Goal: Check status: Check status

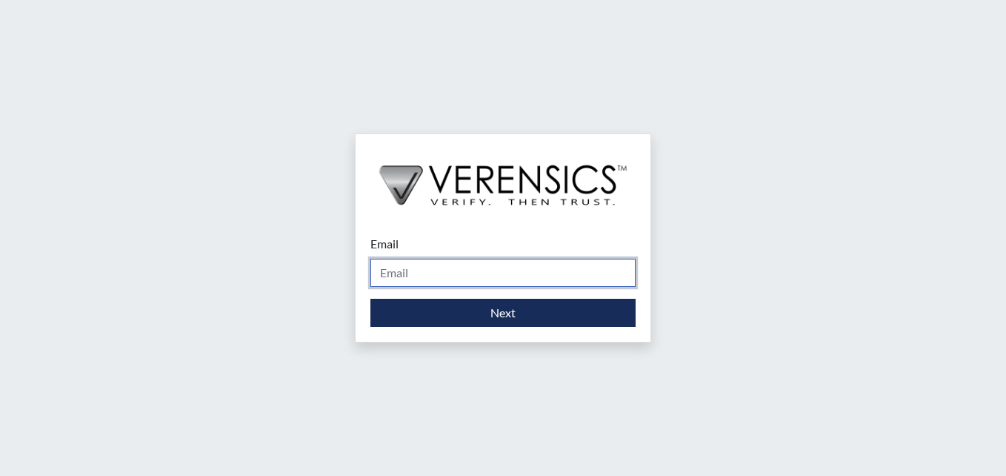
click at [542, 277] on input "Email" at bounding box center [503, 273] width 265 height 28
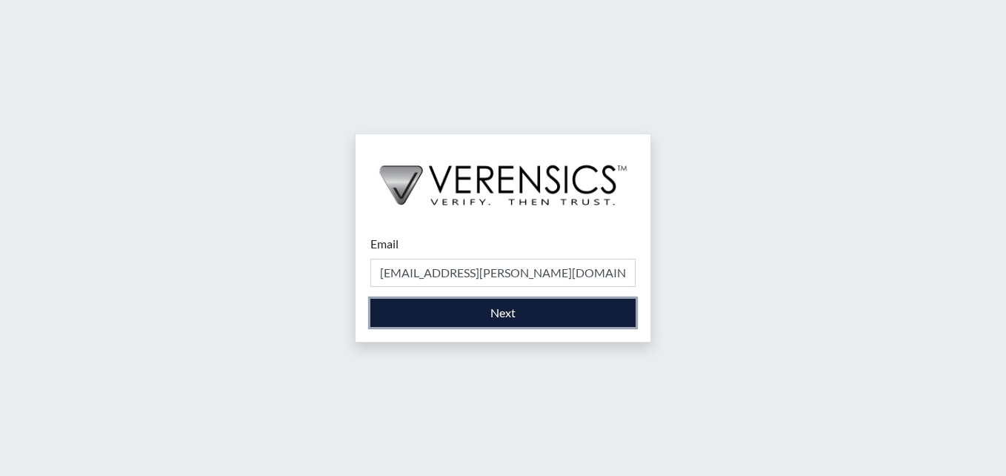
click at [545, 316] on button "Next" at bounding box center [503, 313] width 265 height 28
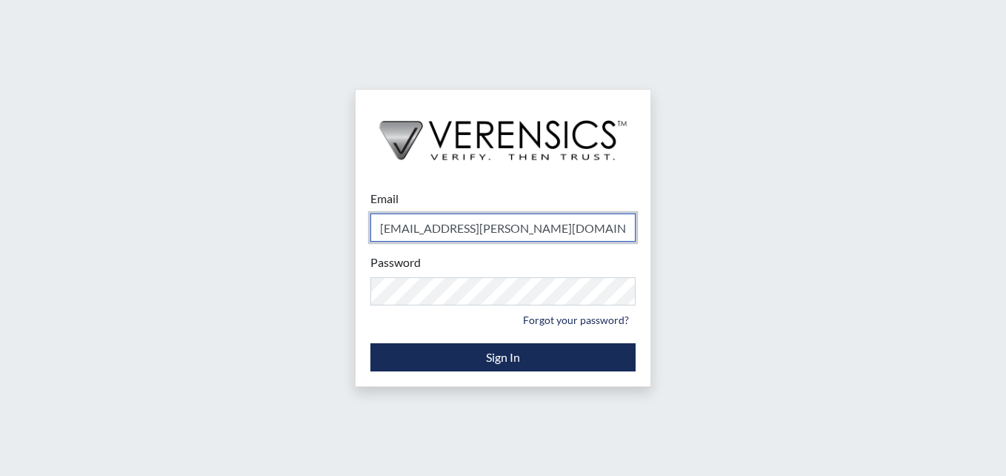
type input "[EMAIL_ADDRESS][DOMAIN_NAME]"
click at [859, 325] on div "Email shantaecobb@gmail.com Please provide your email address. Password Please …" at bounding box center [503, 238] width 1006 height 476
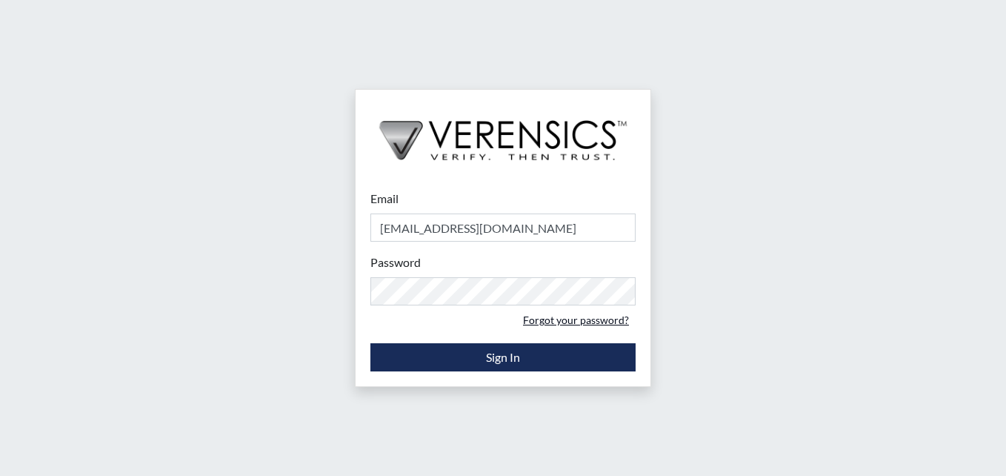
click at [581, 319] on link "Forgot your password?" at bounding box center [575, 319] width 119 height 23
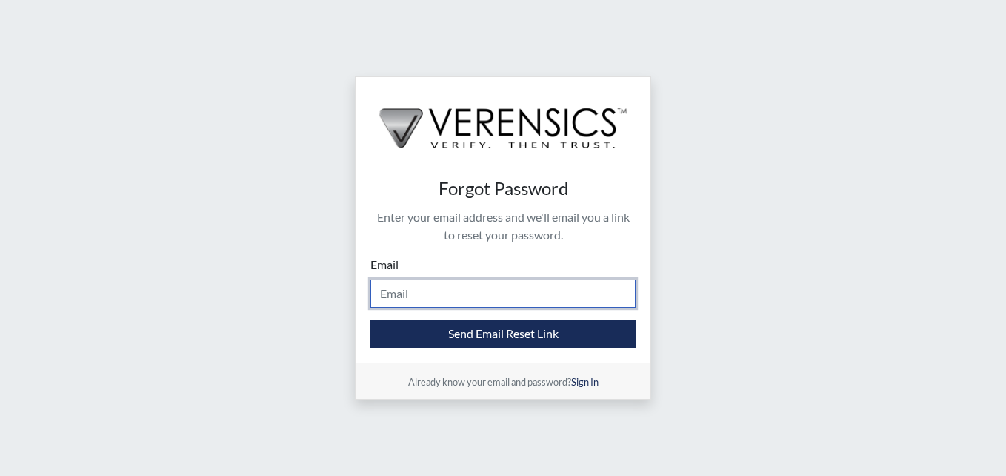
click at [465, 294] on input "Email" at bounding box center [503, 293] width 265 height 28
type input "Shantasha.cobb@gdc.ga.gov"
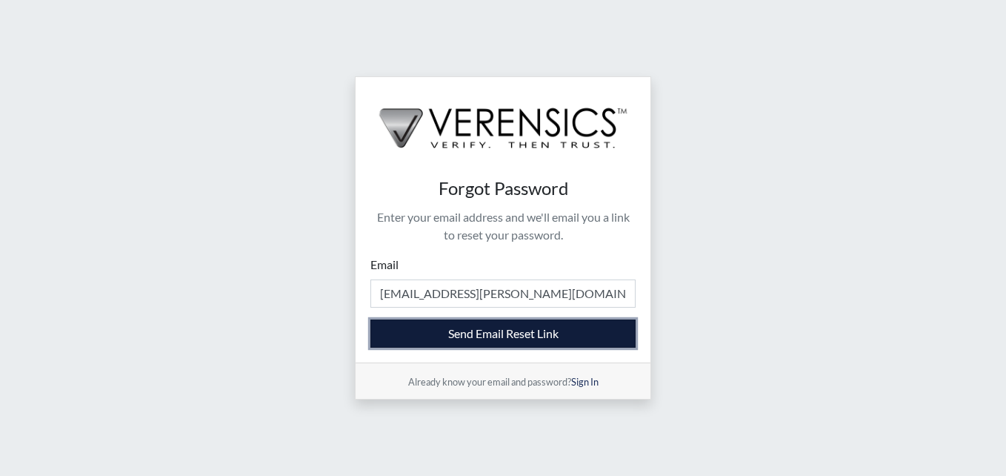
click at [562, 337] on button "Send Email Reset Link" at bounding box center [503, 333] width 265 height 28
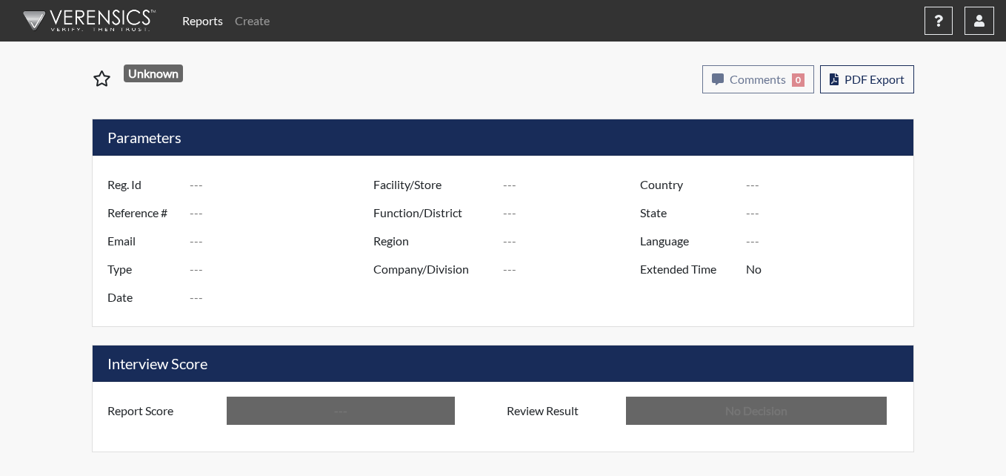
type input "ae8173"
type input "51021"
type input "---"
type input "Corrections Pre-Employment"
type input "Aug 29, 2025"
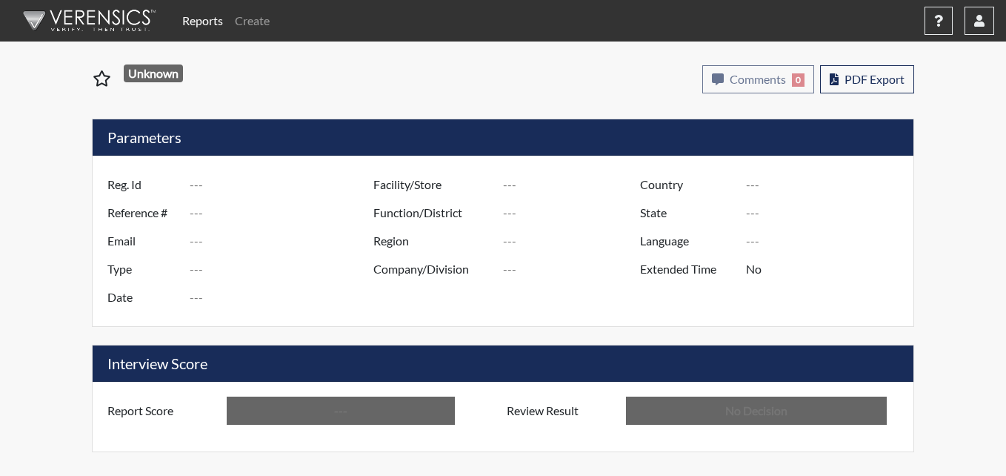
type input "Pulaski SP"
type input "Southwest Region"
type input "United States"
type input "Georgia"
type input "English"
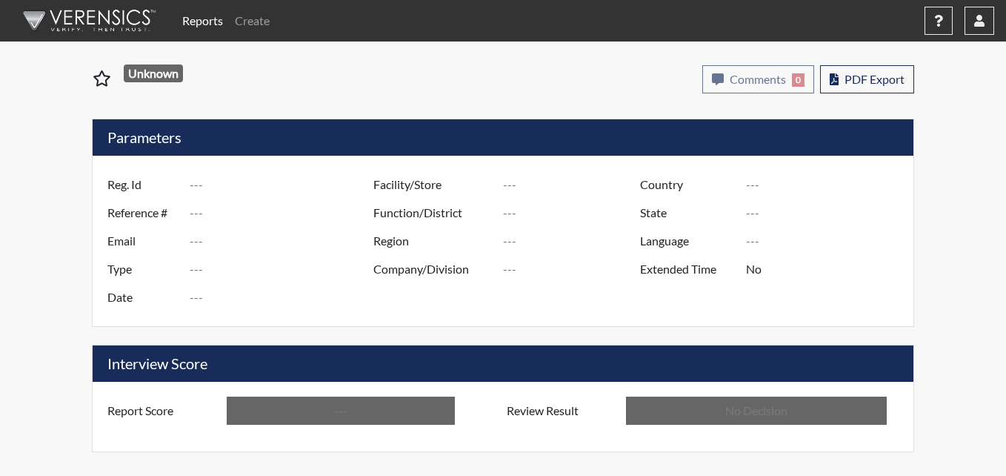
type input "Below Conditions"
type input "In Review"
type input "mbs4076"
type input "51024"
type input "---"
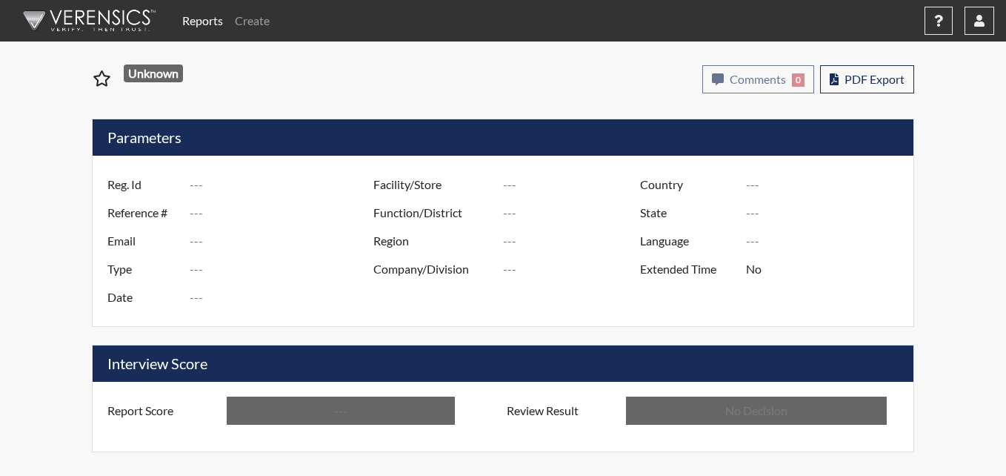
type input "Corrections Pre-Employment"
type input "[DATE]"
type input "Pulaski SP"
type input "[GEOGRAPHIC_DATA]"
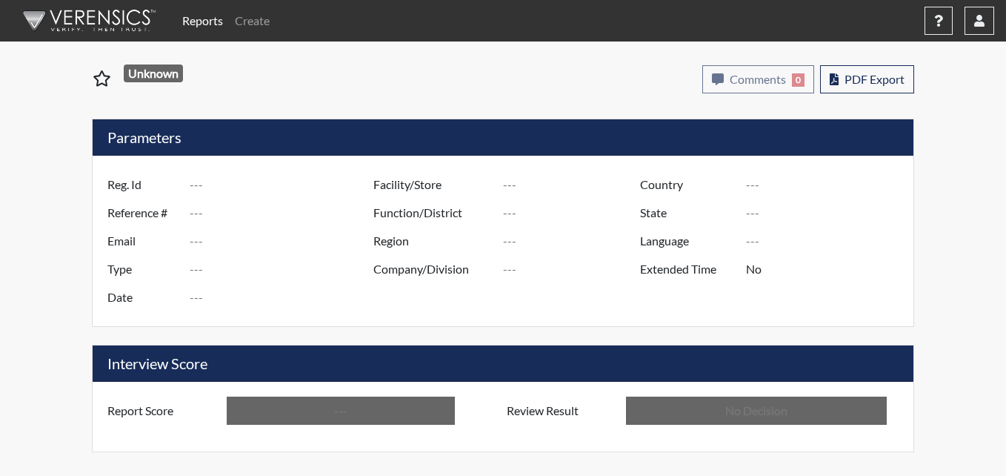
type input "[US_STATE]"
type input "English"
type input "Above Conditions"
type input "In Review"
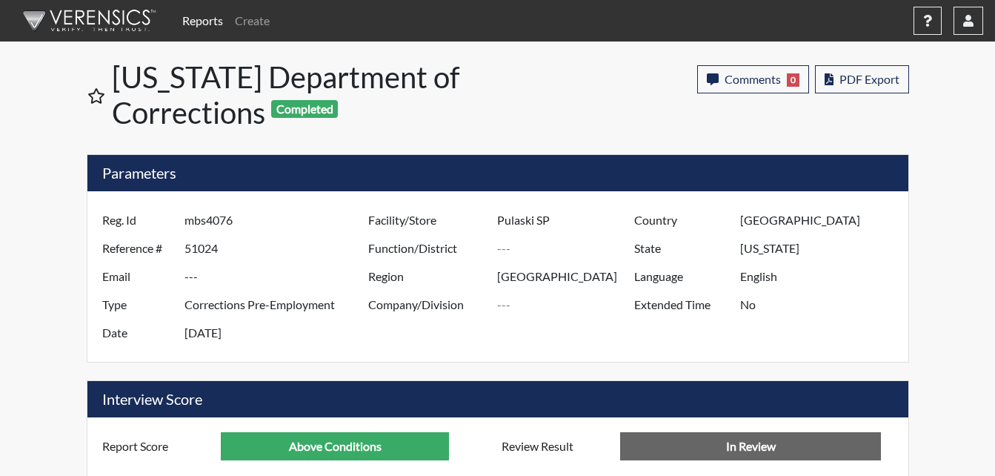
scroll to position [246, 616]
